Goal: Navigation & Orientation: Find specific page/section

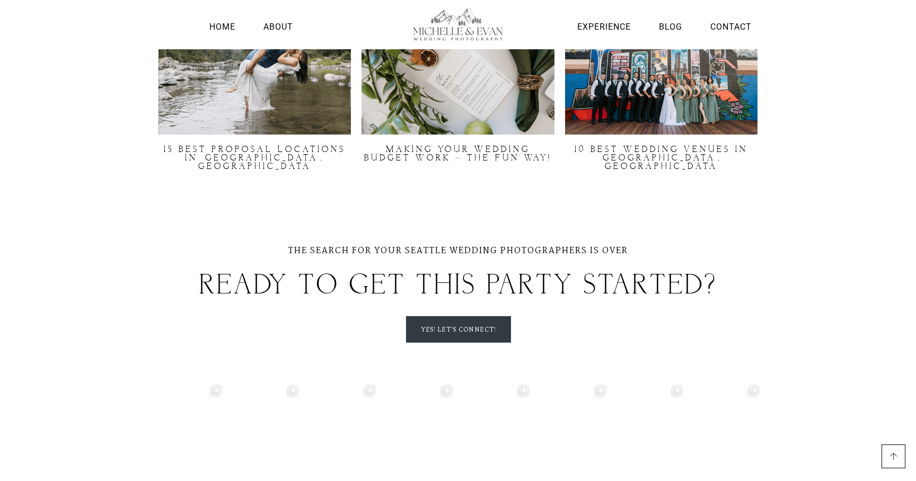
scroll to position [3119, 0]
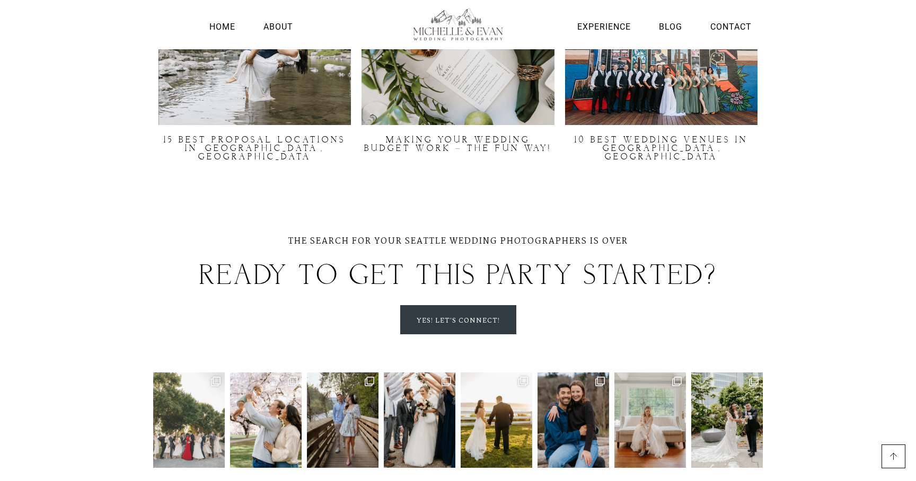
click at [197, 373] on img at bounding box center [189, 420] width 72 height 95
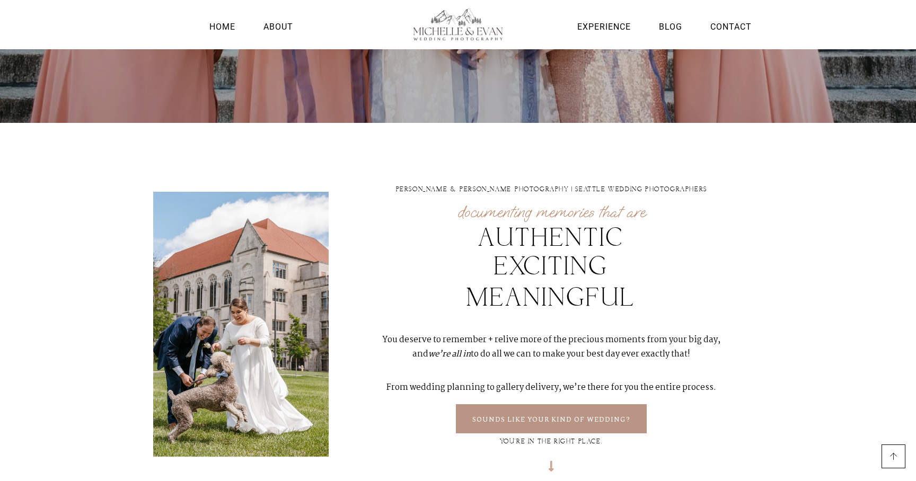
scroll to position [0, 0]
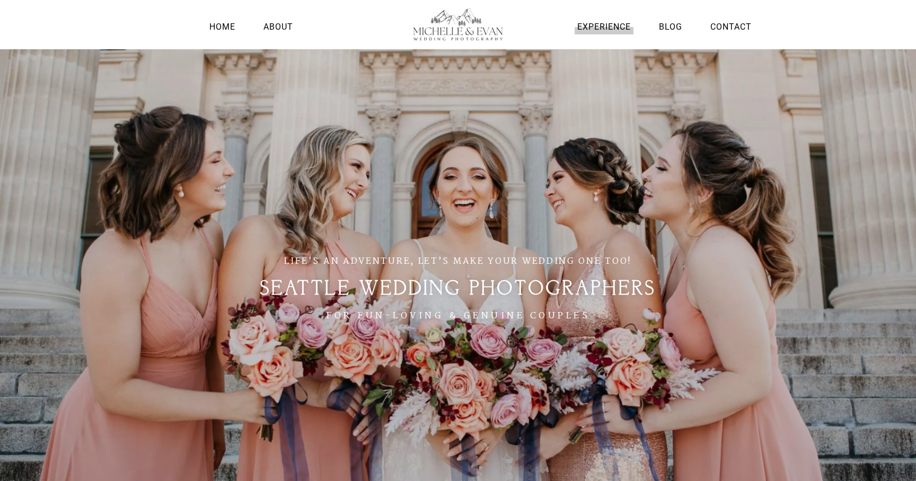
click at [607, 25] on link "Experience" at bounding box center [604, 27] width 59 height 14
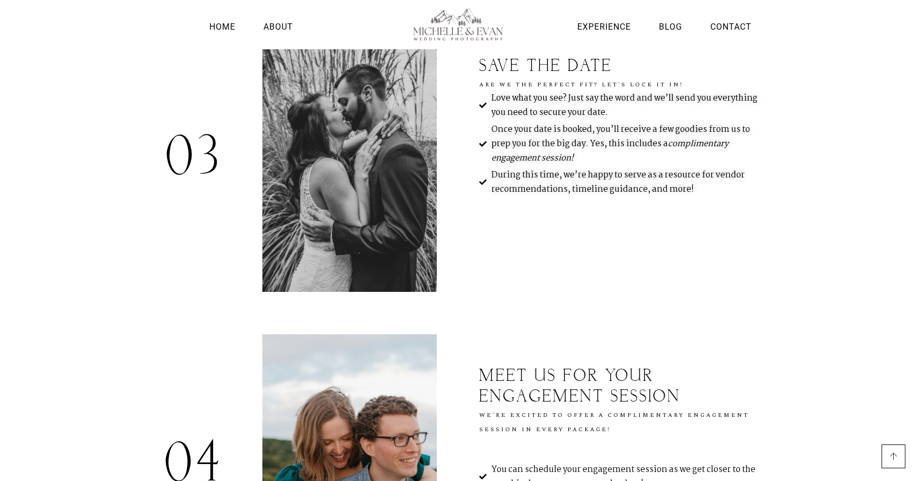
scroll to position [752, 0]
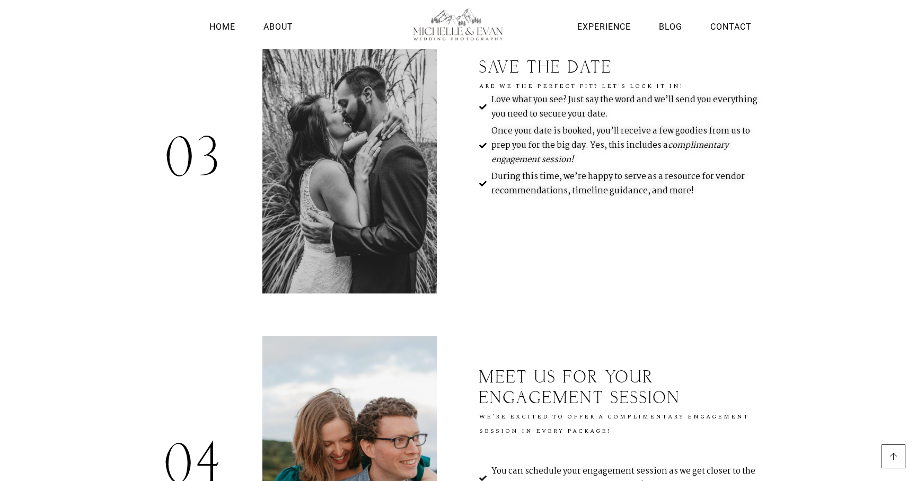
click at [513, 107] on span "Love what you see? Just say the word and we’ll send you everything you need to …" at bounding box center [628, 107] width 278 height 29
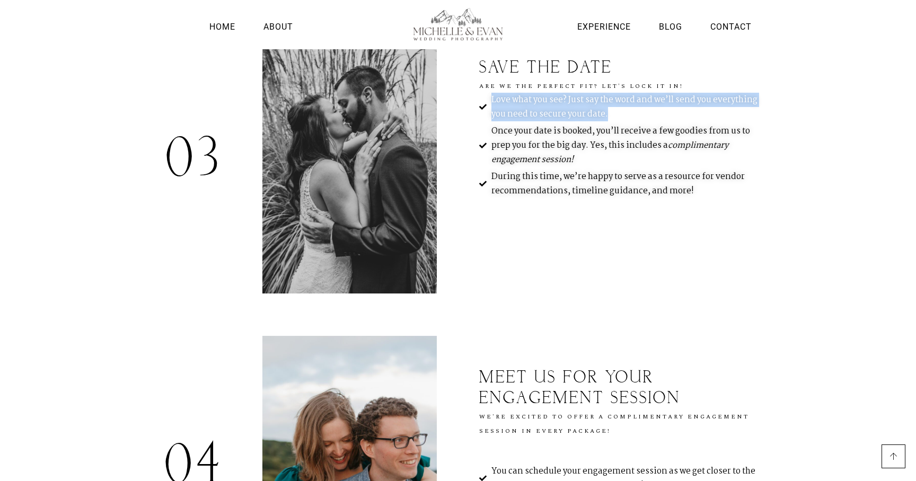
click at [513, 107] on span "Love what you see? Just say the word and we’ll send you everything you need to …" at bounding box center [628, 107] width 278 height 29
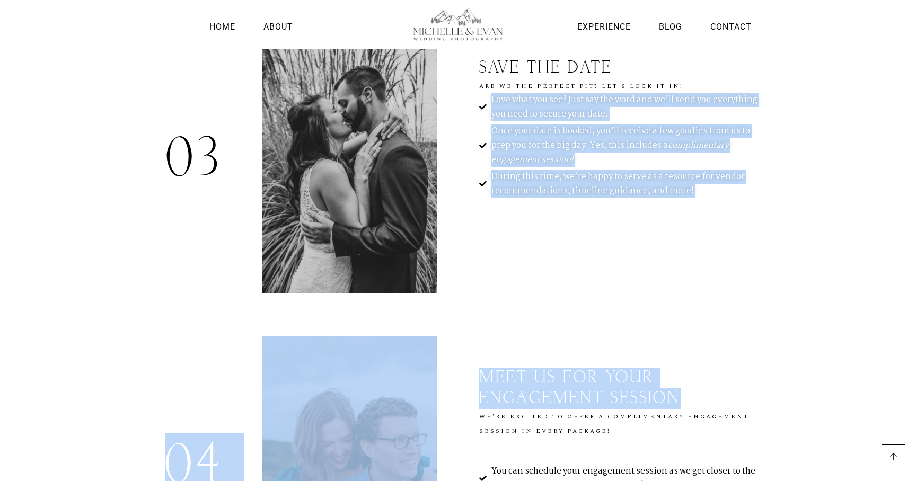
drag, startPoint x: 513, startPoint y: 107, endPoint x: 640, endPoint y: 354, distance: 278.3
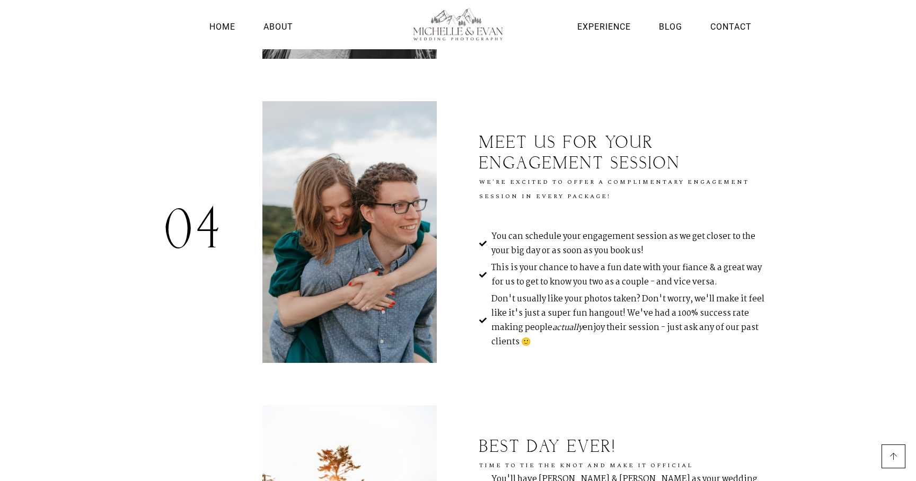
click at [628, 332] on span "Don't usually like your photos taken? Don't worry, we'll make it feel like it's…" at bounding box center [628, 320] width 278 height 57
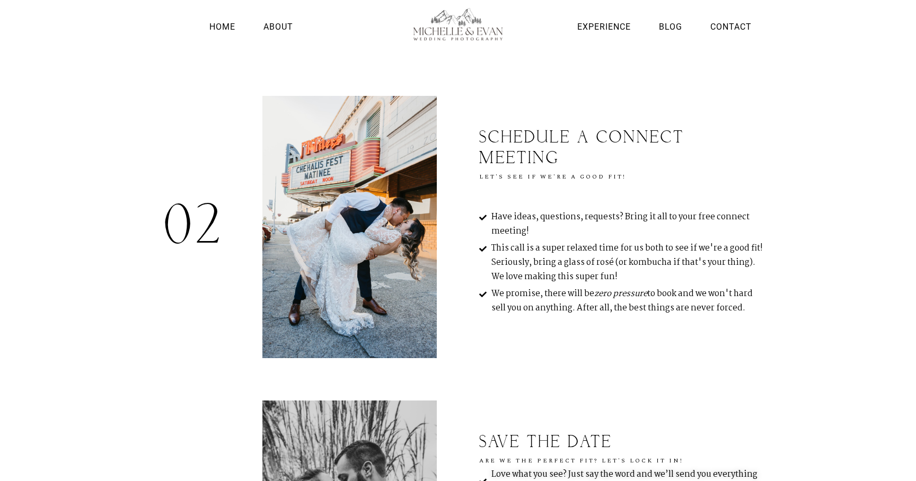
scroll to position [0, 0]
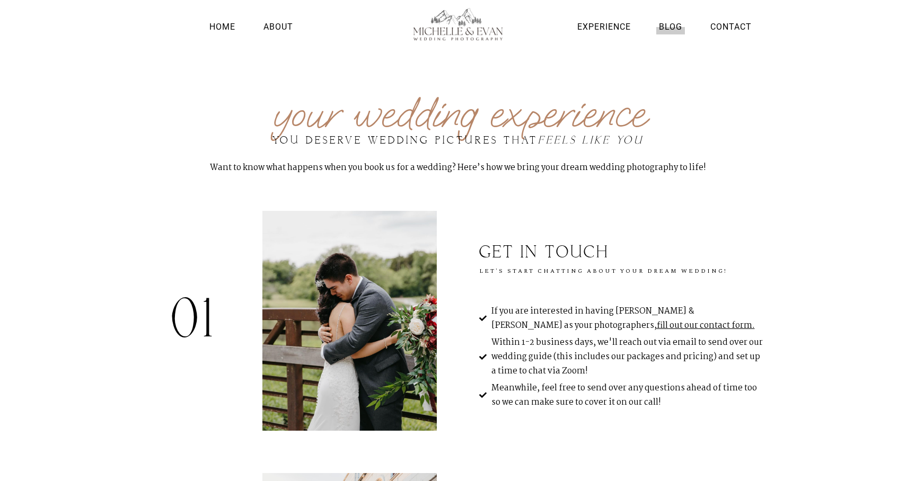
click at [673, 21] on link "Blog" at bounding box center [670, 27] width 29 height 14
